Goal: Information Seeking & Learning: Find specific page/section

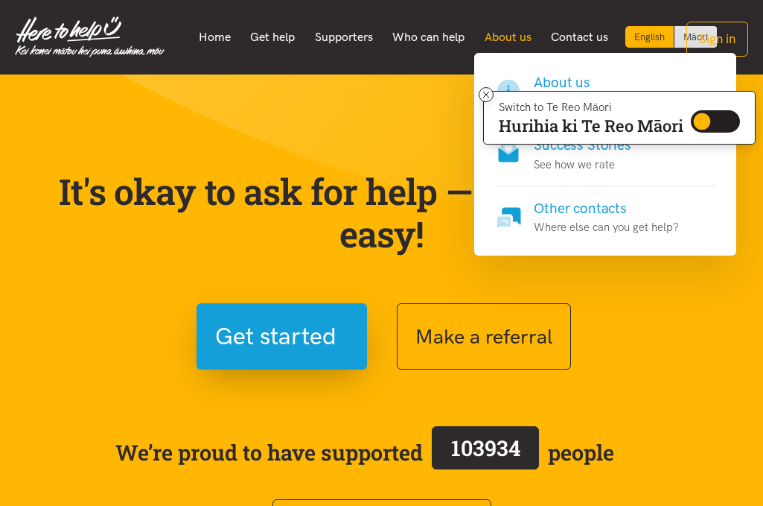
click at [494, 34] on link "About us" at bounding box center [507, 37] width 67 height 31
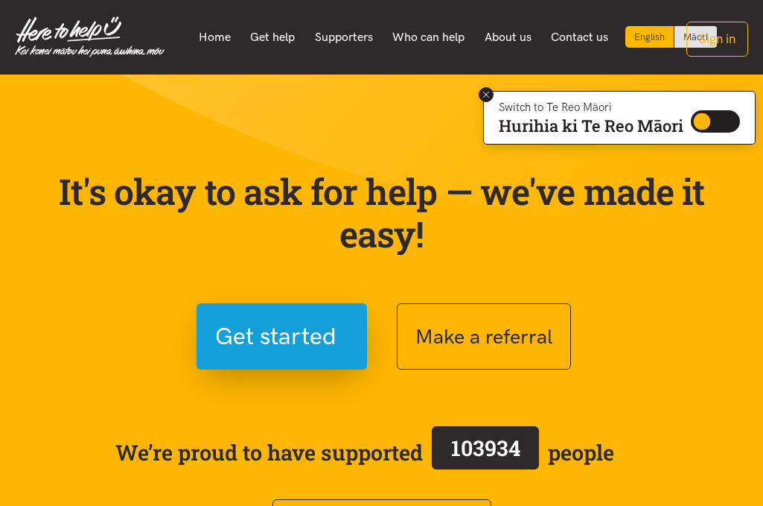
click at [486, 93] on icon at bounding box center [486, 95] width 6 height 6
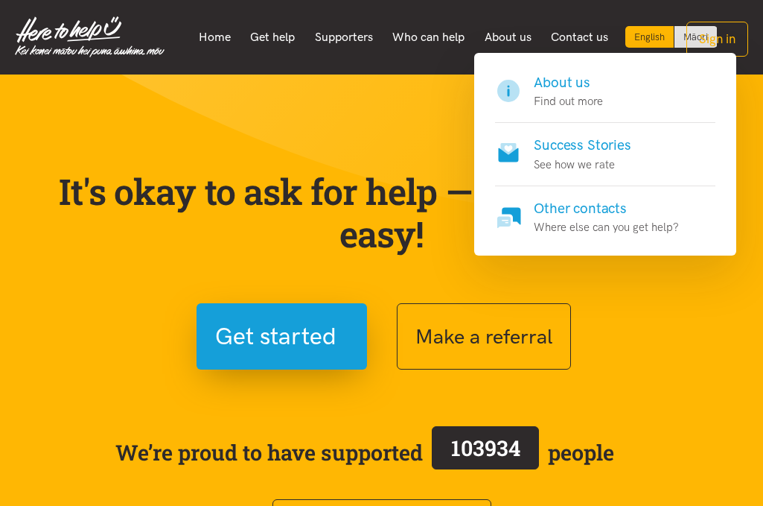
click at [553, 94] on p "Find out more" at bounding box center [568, 101] width 69 height 18
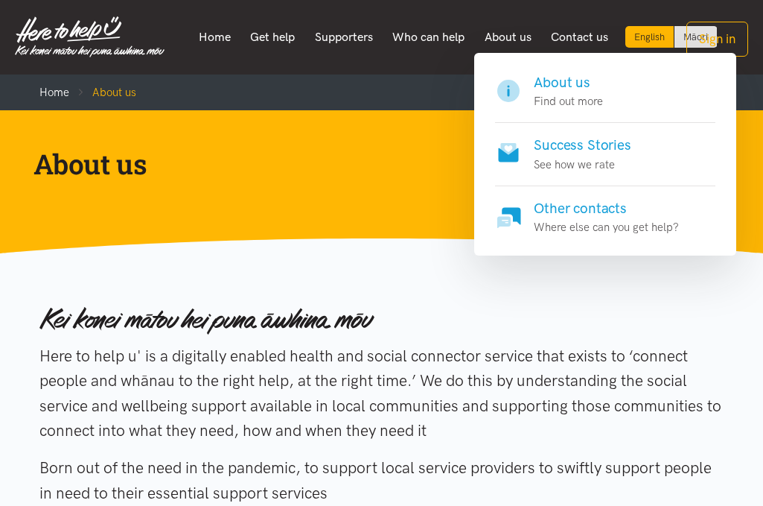
click at [562, 163] on p "See how we rate" at bounding box center [582, 165] width 97 height 18
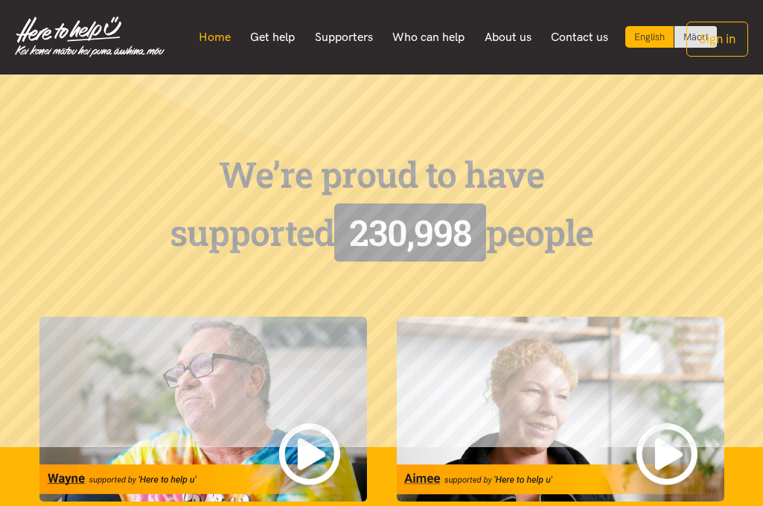
click at [220, 38] on link "Home" at bounding box center [214, 37] width 52 height 31
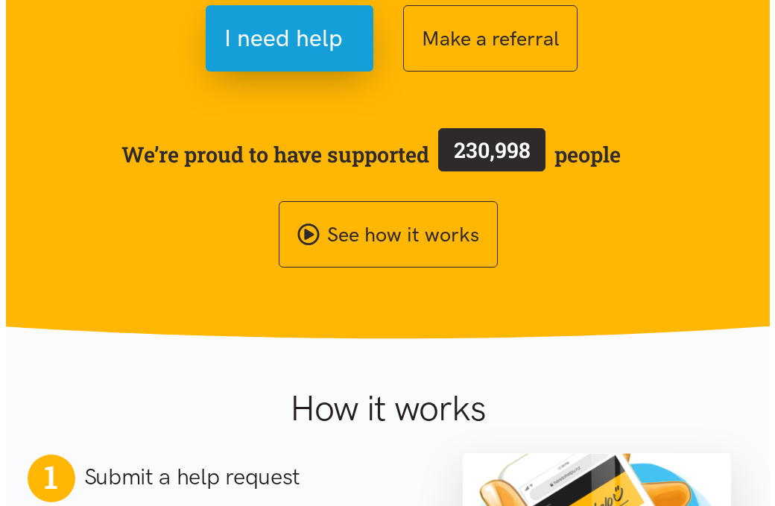
scroll to position [74, 0]
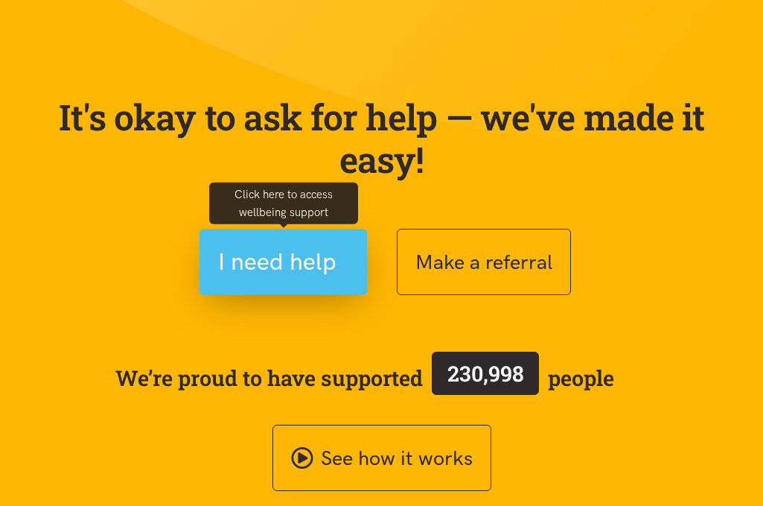
click at [272, 256] on span "I need help" at bounding box center [277, 262] width 118 height 38
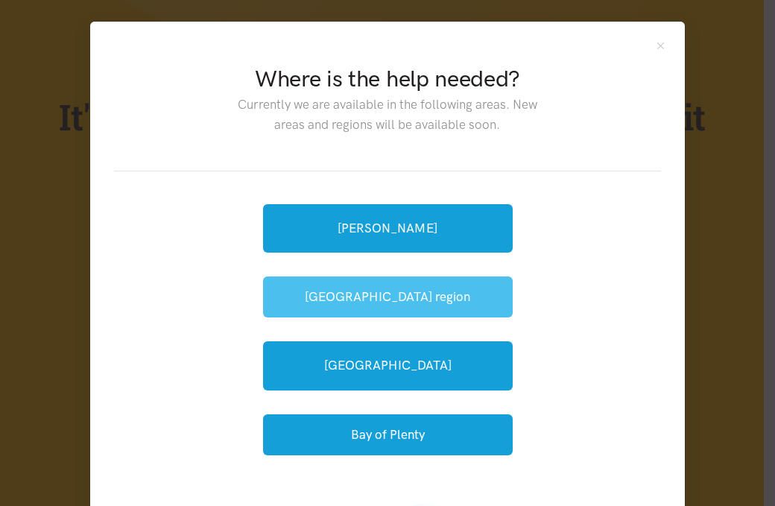
click at [318, 294] on button "[GEOGRAPHIC_DATA] region" at bounding box center [387, 296] width 249 height 41
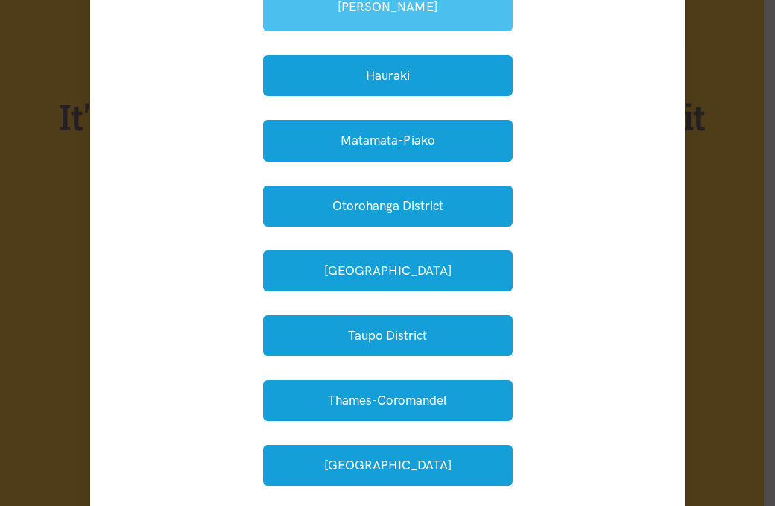
scroll to position [298, 0]
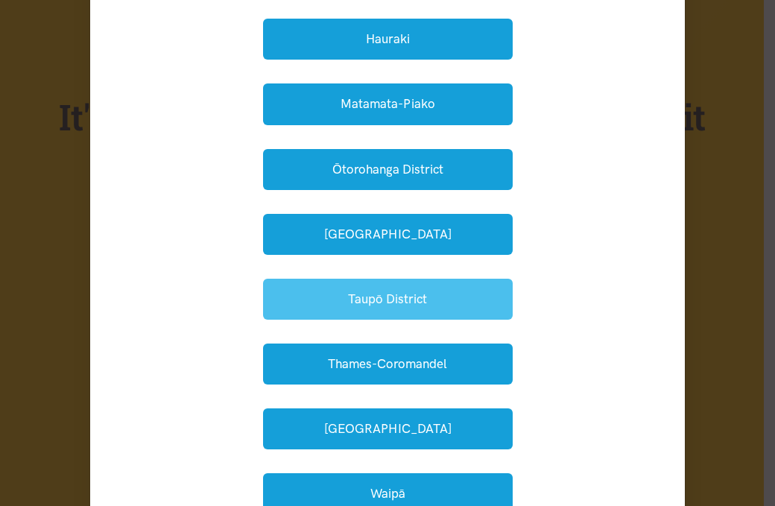
click at [317, 290] on button "Taupō District" at bounding box center [387, 299] width 249 height 41
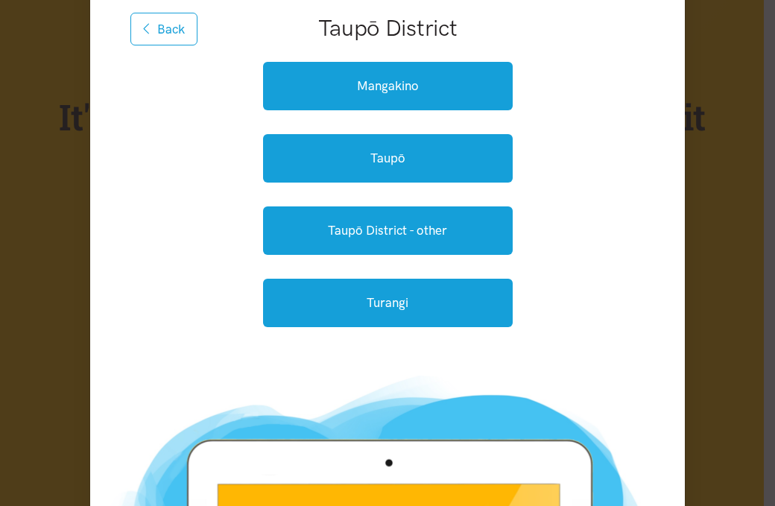
scroll to position [149, 0]
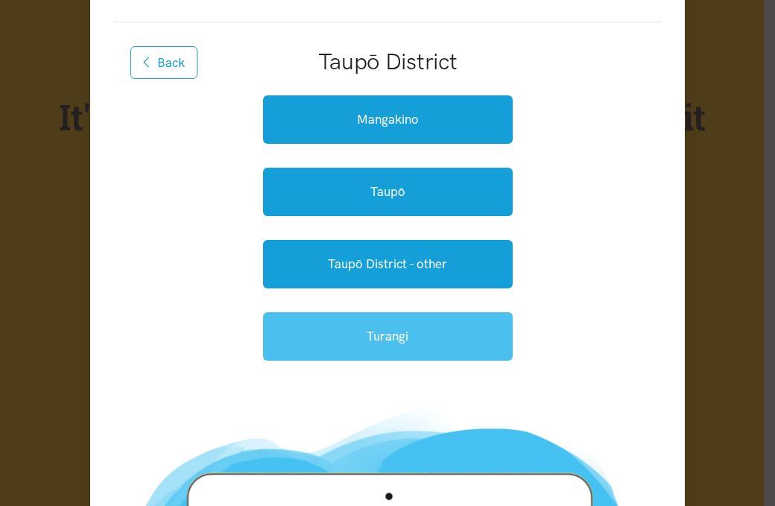
click at [311, 329] on link "Turangi" at bounding box center [387, 336] width 249 height 48
